Goal: Task Accomplishment & Management: Manage account settings

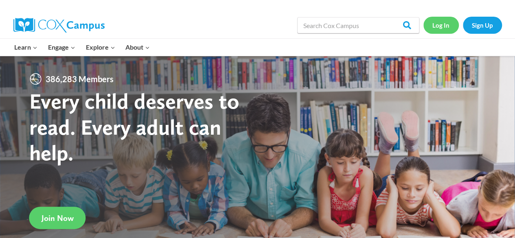
click at [437, 27] on link "Log In" at bounding box center [441, 25] width 35 height 17
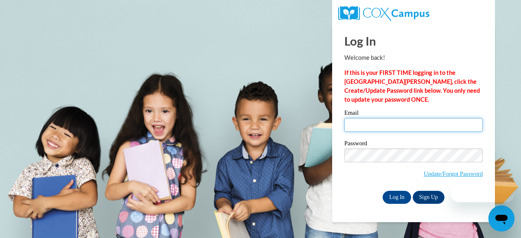
click at [361, 126] on input "Email" at bounding box center [414, 125] width 139 height 14
type input "karensaharris@gmail.com"
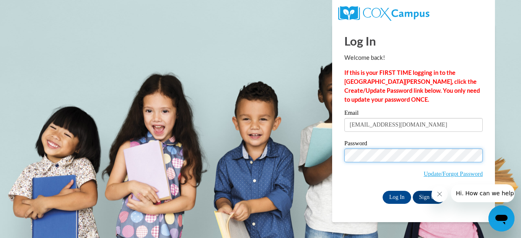
click at [383, 191] on input "Log In" at bounding box center [397, 197] width 29 height 13
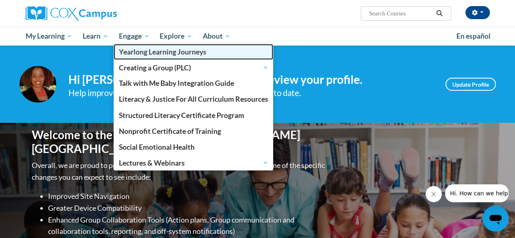
click at [144, 54] on span "Yearlong Learning Journeys" at bounding box center [163, 52] width 88 height 9
